Goal: Information Seeking & Learning: Learn about a topic

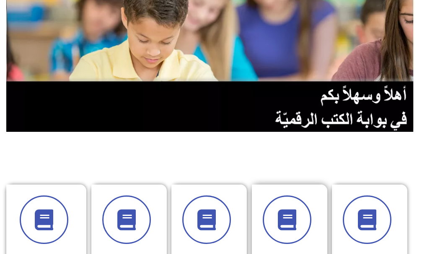
scroll to position [126, 0]
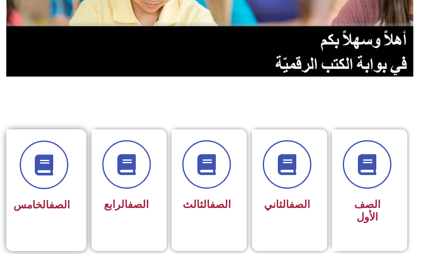
click at [49, 205] on link "الصف" at bounding box center [59, 205] width 21 height 12
click at [56, 211] on span "الصف الخامس" at bounding box center [41, 205] width 57 height 12
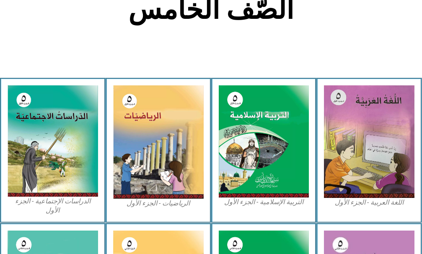
scroll to position [210, 0]
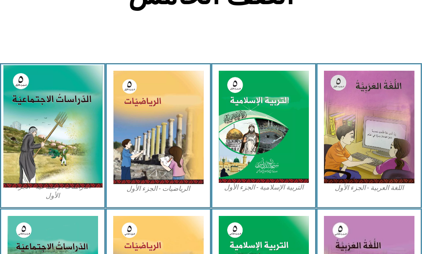
click at [23, 148] on img at bounding box center [52, 126] width 99 height 123
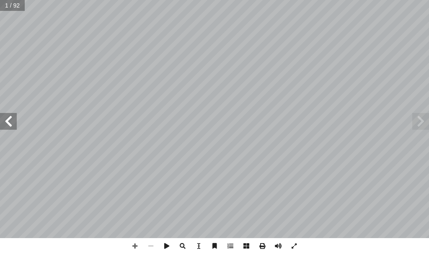
click at [7, 128] on span at bounding box center [8, 121] width 17 height 17
click at [8, 128] on span at bounding box center [8, 121] width 17 height 17
click at [14, 124] on span at bounding box center [8, 121] width 17 height 17
click at [14, 125] on span at bounding box center [8, 121] width 17 height 17
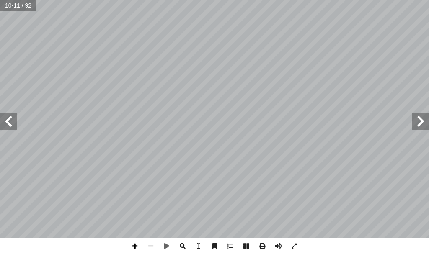
click at [130, 246] on span at bounding box center [135, 247] width 16 height 16
click at [153, 244] on span at bounding box center [151, 247] width 16 height 16
click at [151, 248] on span at bounding box center [151, 247] width 16 height 16
click at [141, 244] on span at bounding box center [135, 247] width 16 height 16
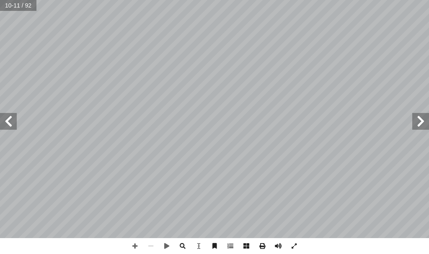
click at [6, 127] on span at bounding box center [8, 121] width 17 height 17
click at [136, 249] on span at bounding box center [135, 247] width 16 height 16
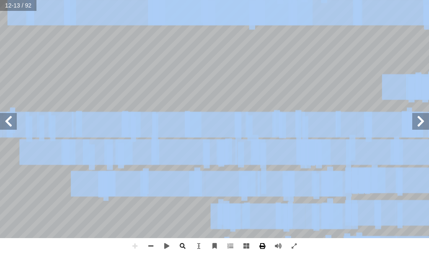
click at [261, 246] on span at bounding box center [262, 247] width 16 height 16
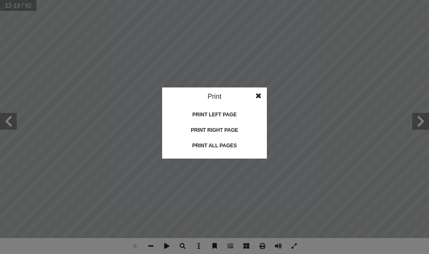
click at [261, 246] on idv "Print Print current page Print left page Print right page Print all pages" at bounding box center [214, 127] width 429 height 254
click at [261, 94] on span at bounding box center [258, 96] width 15 height 17
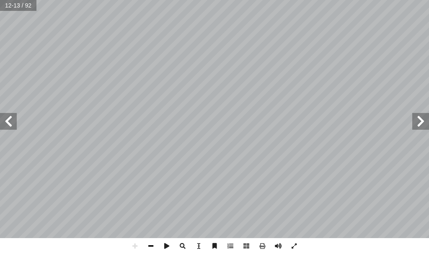
click at [153, 245] on span at bounding box center [151, 247] width 16 height 16
click at [132, 244] on span at bounding box center [135, 247] width 16 height 16
click at [148, 246] on span at bounding box center [151, 247] width 16 height 16
click at [12, 130] on span at bounding box center [8, 121] width 17 height 17
click at [420, 119] on span at bounding box center [420, 121] width 17 height 17
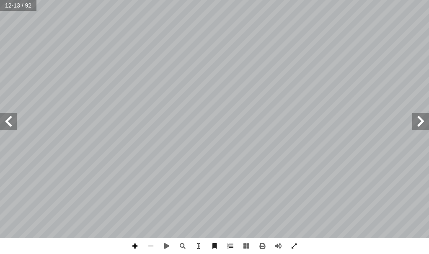
click at [135, 246] on span at bounding box center [135, 247] width 16 height 16
click at [155, 246] on span at bounding box center [151, 247] width 16 height 16
click at [151, 246] on span at bounding box center [151, 247] width 16 height 16
click at [134, 247] on span at bounding box center [135, 247] width 16 height 16
click at [136, 247] on span at bounding box center [135, 247] width 16 height 16
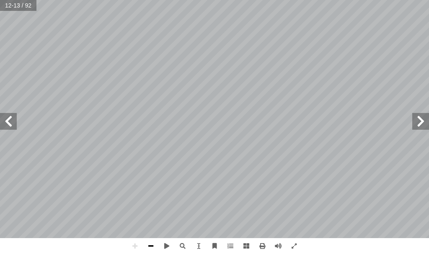
click at [149, 246] on span at bounding box center [151, 247] width 16 height 16
click at [135, 249] on span at bounding box center [135, 247] width 16 height 16
click at [150, 248] on span at bounding box center [151, 247] width 16 height 16
drag, startPoint x: 136, startPoint y: 245, endPoint x: 151, endPoint y: 250, distance: 16.2
click at [141, 247] on span at bounding box center [135, 247] width 16 height 16
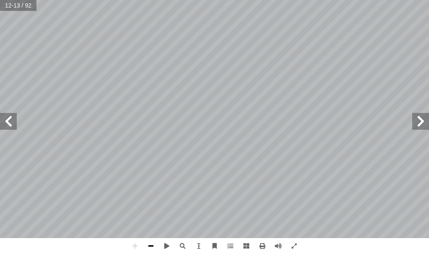
click at [152, 246] on span at bounding box center [151, 247] width 16 height 16
